Goal: Find specific page/section: Find specific page/section

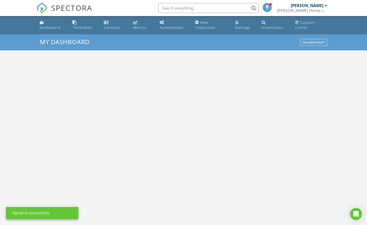
scroll to position [457, 367]
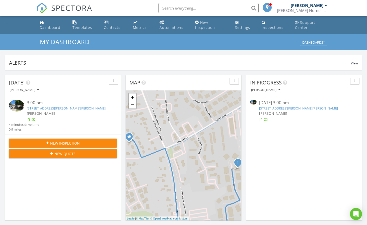
click at [292, 109] on link "[STREET_ADDRESS][PERSON_NAME][PERSON_NAME]" at bounding box center [298, 108] width 79 height 5
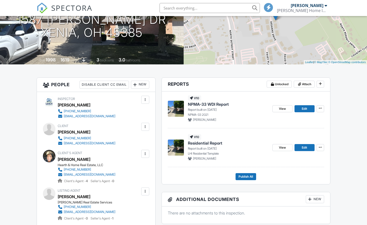
scroll to position [83, 0]
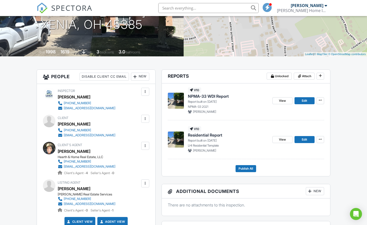
click at [208, 136] on span "Residential Report" at bounding box center [205, 135] width 34 height 6
